Goal: Find contact information: Find contact information

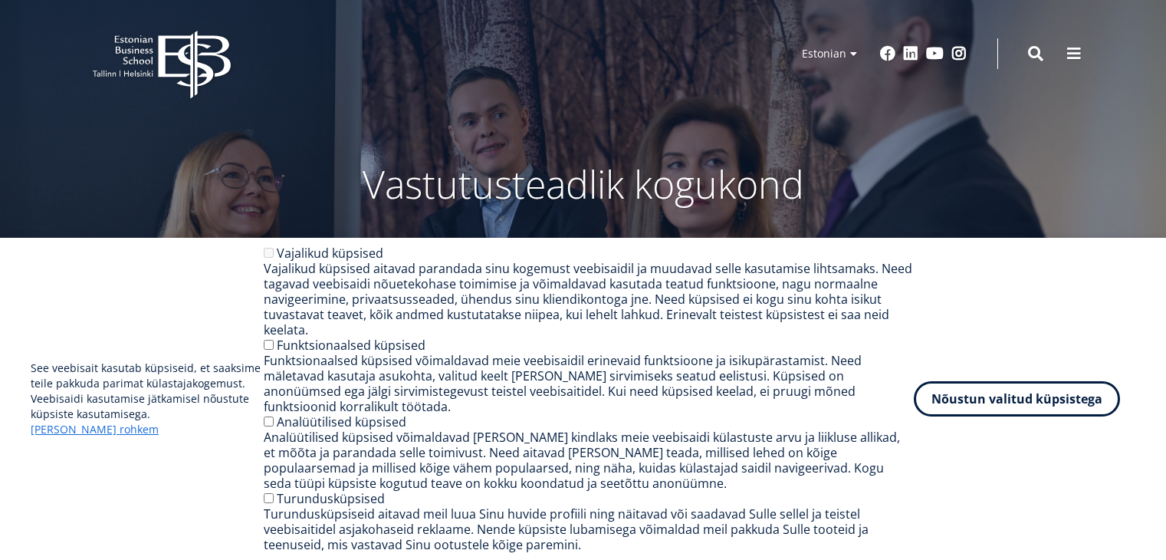
click at [1008, 415] on button "Nõustun valitud küpsistega" at bounding box center [1017, 398] width 206 height 35
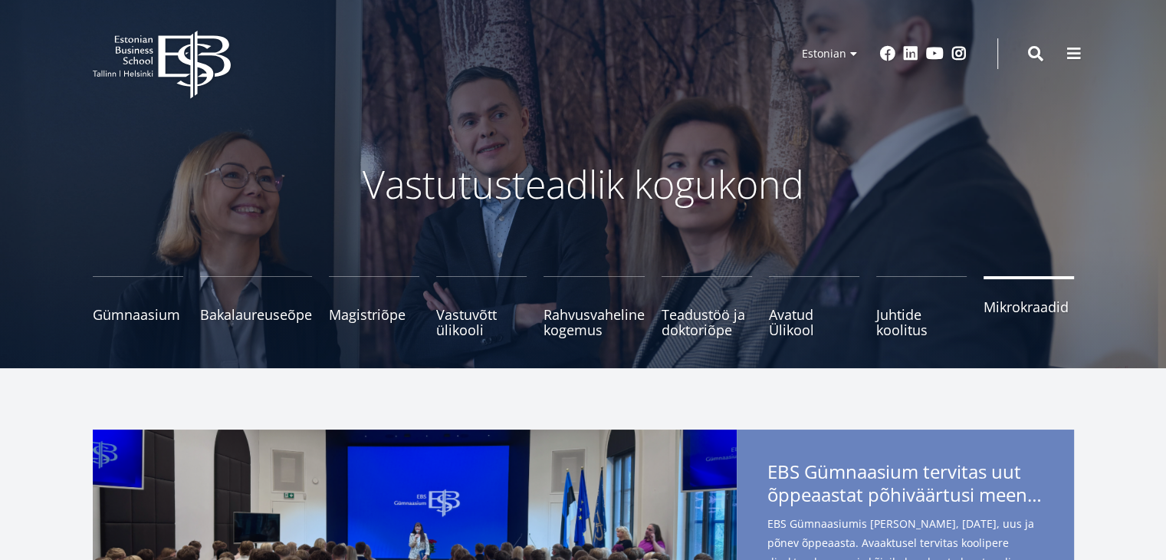
click at [1028, 311] on span "Mikrokraadid" at bounding box center [1029, 306] width 90 height 15
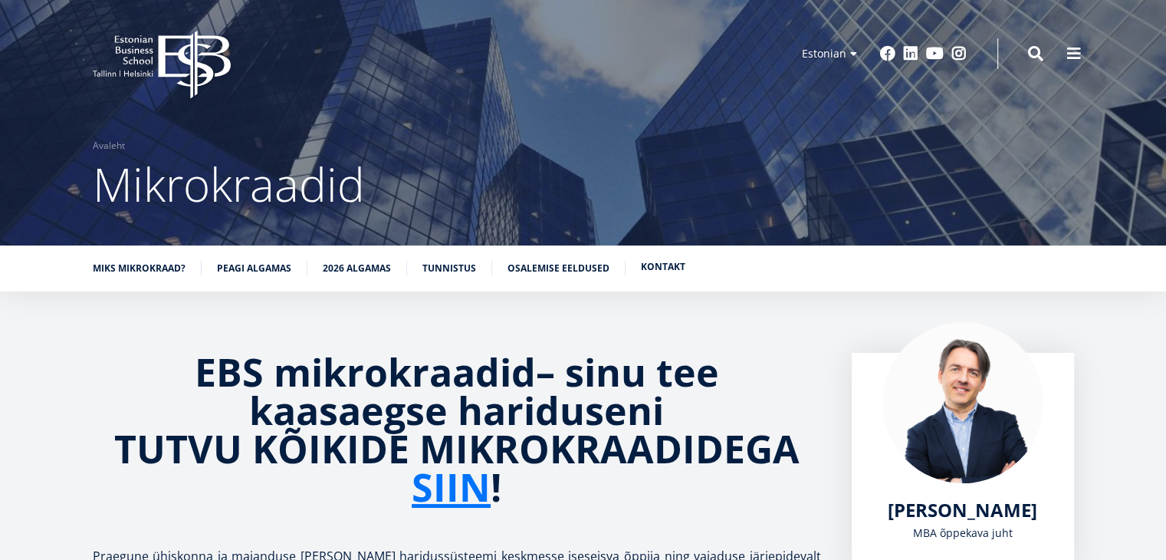
click at [669, 267] on link "Kontakt" at bounding box center [663, 266] width 44 height 15
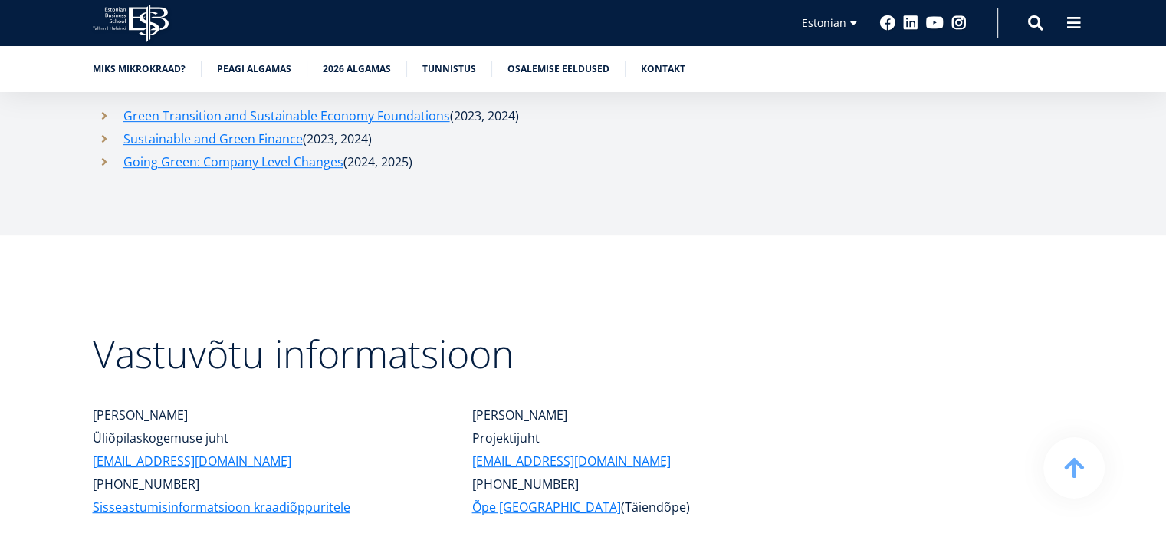
scroll to position [6579, 0]
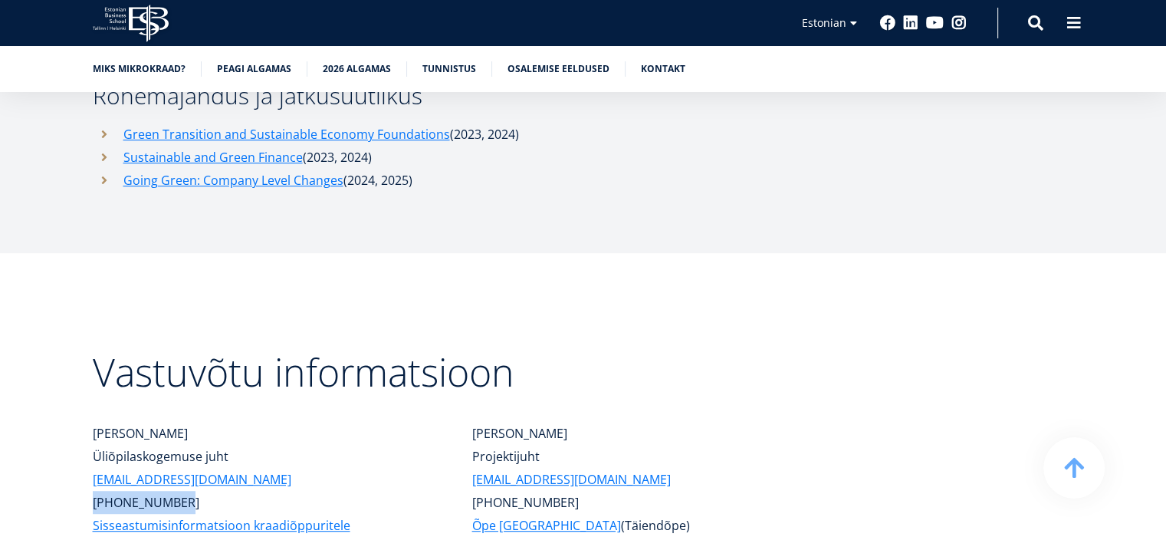
drag, startPoint x: 178, startPoint y: 327, endPoint x: 94, endPoint y: 317, distance: 84.1
click at [89, 422] on div "[PERSON_NAME] Üliõpilaskogemuse juht [EMAIL_ADDRESS][DOMAIN_NAME] [PHONE_NUMBER…" at bounding box center [252, 502] width 380 height 161
copy p "[PHONE_NUMBER]"
click at [652, 67] on link "Kontakt" at bounding box center [663, 67] width 44 height 15
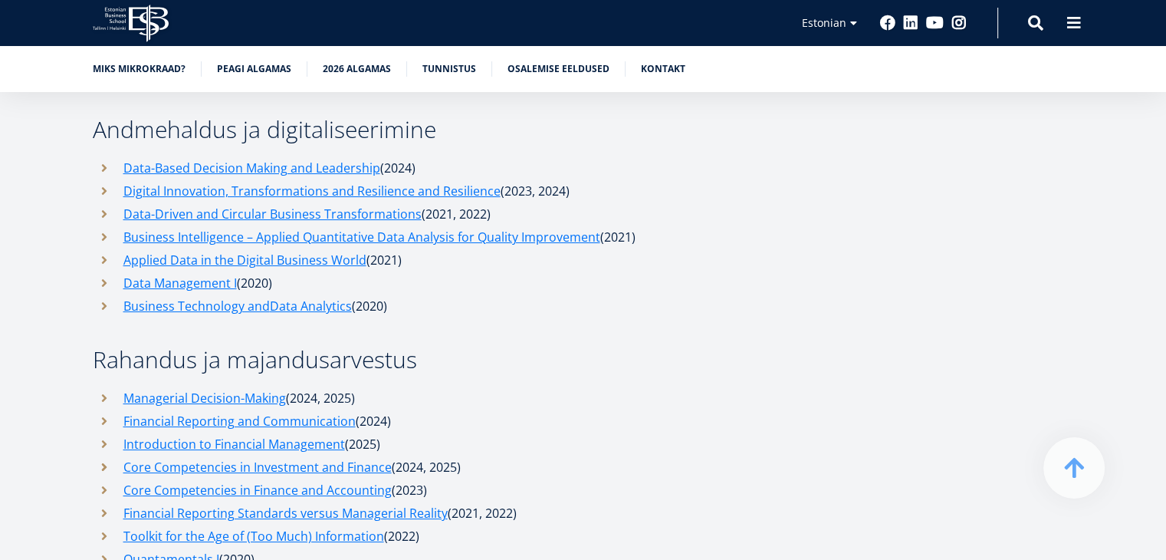
scroll to position [5670, 0]
